Goal: Task Accomplishment & Management: Manage account settings

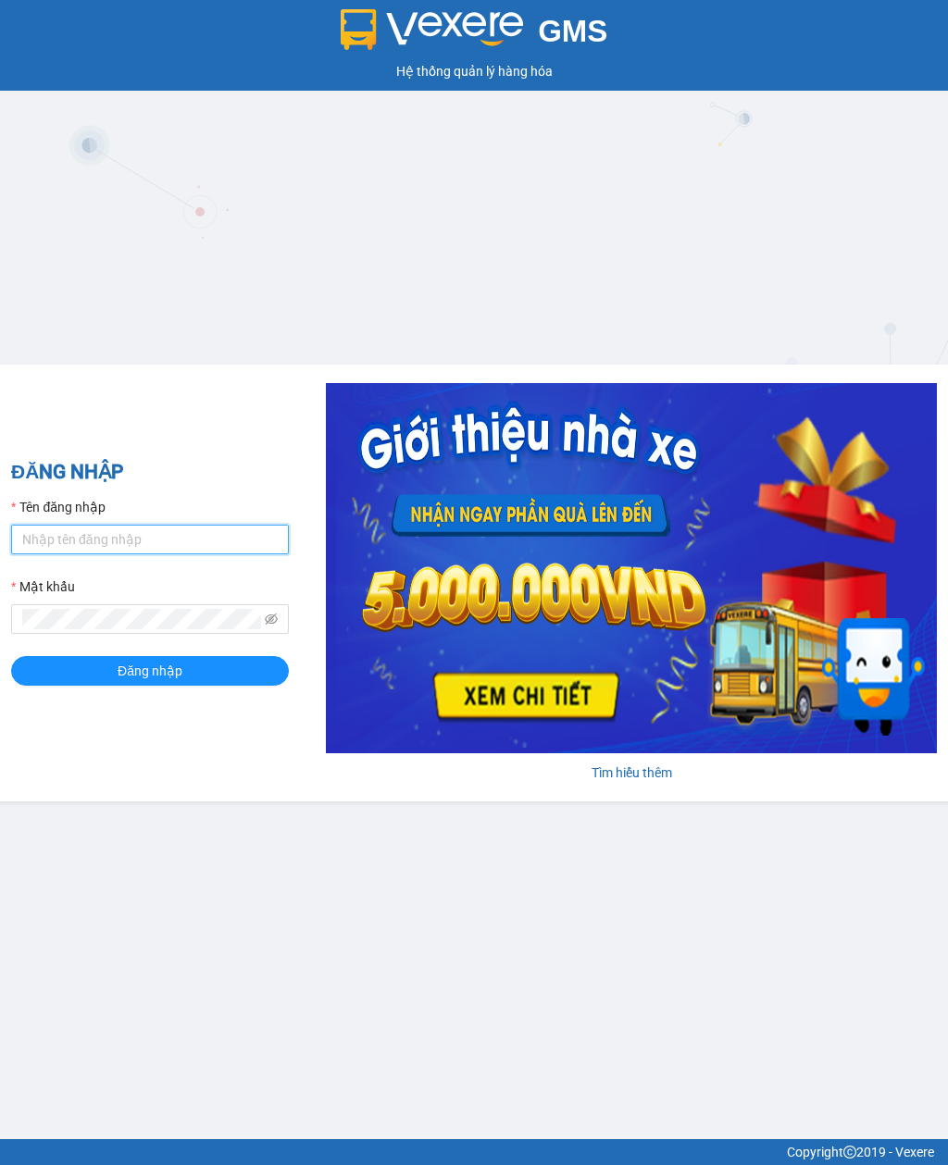
click at [59, 536] on input "Tên đăng nhập" at bounding box center [150, 540] width 278 height 30
type input "laikt.ducdat"
click at [235, 670] on button "Đăng nhập" at bounding box center [150, 671] width 278 height 30
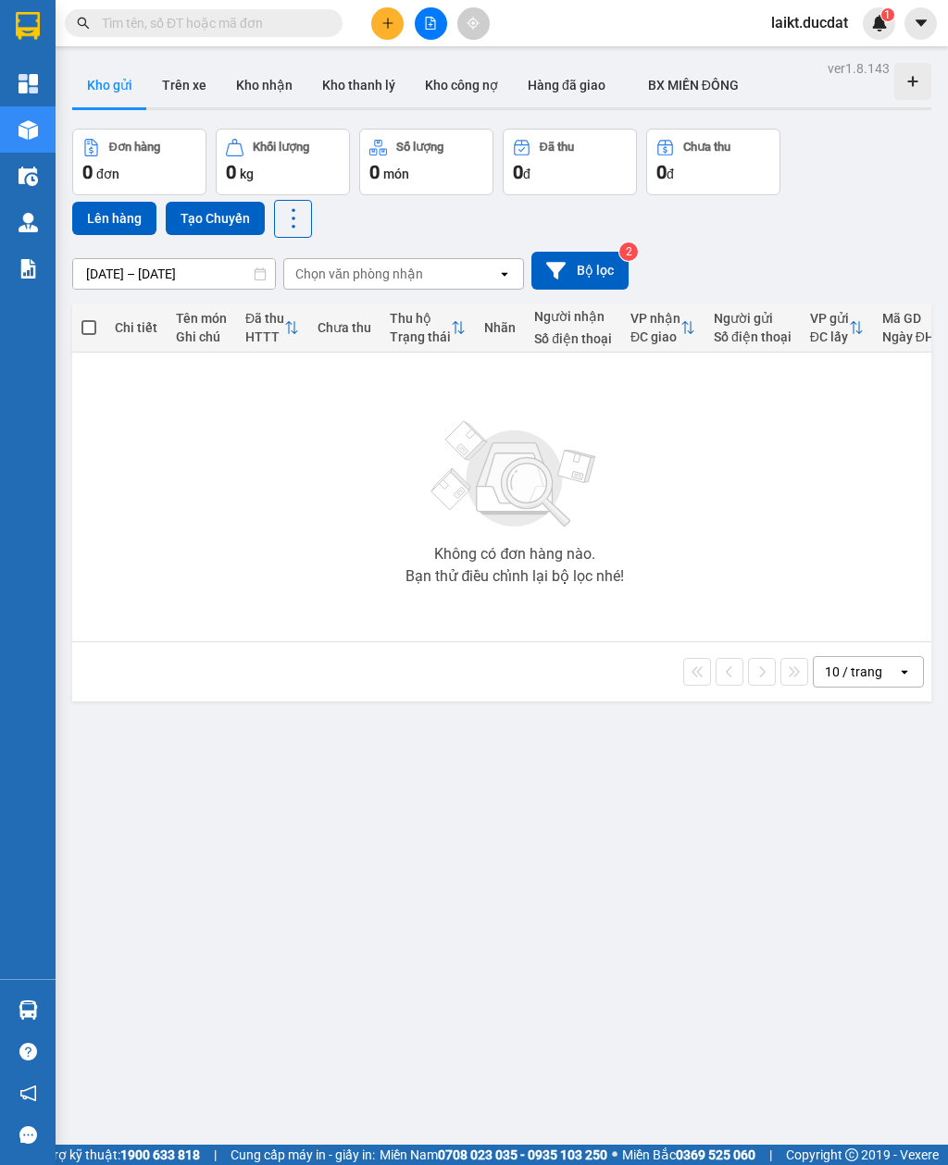
click at [165, 474] on div "Không có đơn hàng nào. Bạn thử điều chỉnh lại bộ lọc nhé!" at bounding box center [514, 497] width 867 height 278
